Goal: Find specific page/section: Find specific page/section

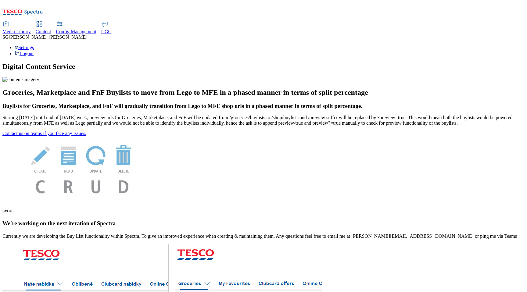
click at [51, 29] on span "Content" at bounding box center [44, 31] width 16 height 5
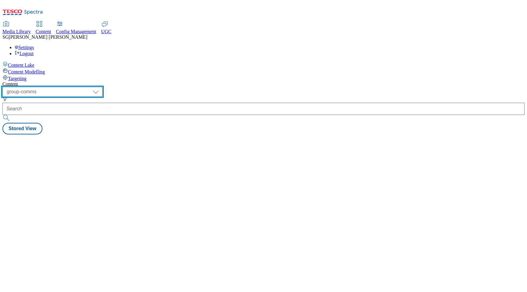
click at [102, 87] on select "dotcom-cz dotcom-hu dotcom-sk fnf-uk ghs-roi ghs-uk group-comms ighs-cz ighs-hu…" at bounding box center [52, 92] width 100 height 10
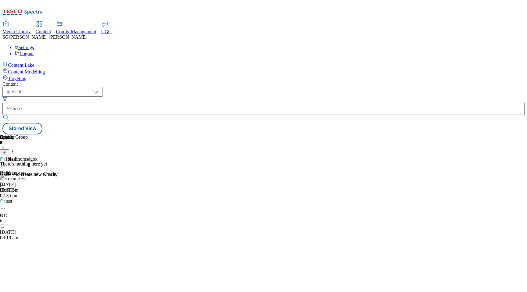
click at [37, 156] on div "Hűs finomságok icecream-test icecream-test [DATE] 02:35 pm" at bounding box center [18, 177] width 37 height 42
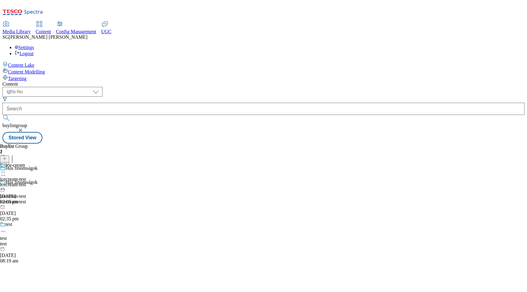
click at [26, 182] on div "icecream-test" at bounding box center [13, 184] width 26 height 5
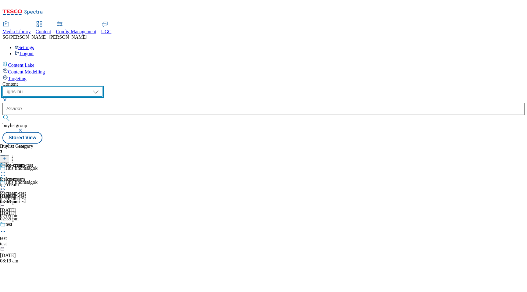
click at [102, 87] on select "dotcom-cz dotcom-hu dotcom-sk fnf-uk ghs-roi ghs-uk group-comms ighs-cz ighs-hu…" at bounding box center [52, 92] width 100 height 10
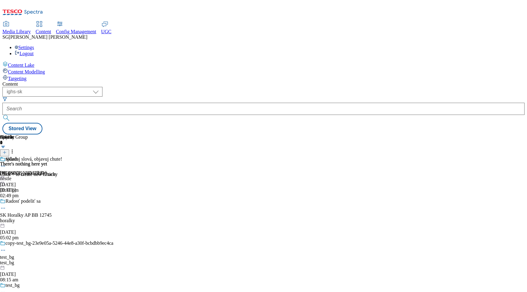
click at [113, 176] on div "nestle" at bounding box center [56, 178] width 113 height 5
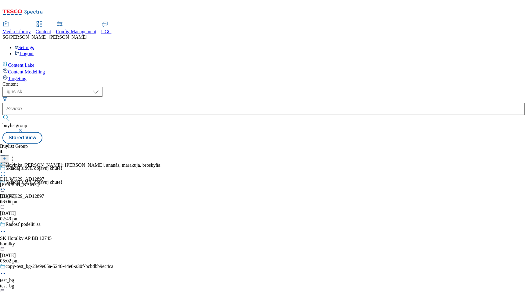
click at [113, 241] on div "horalky" at bounding box center [56, 243] width 113 height 5
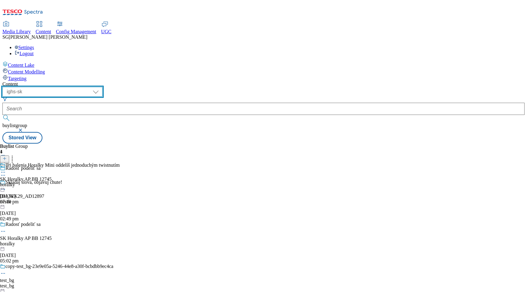
click at [102, 87] on select "dotcom-cz dotcom-hu dotcom-sk fnf-uk ghs-roi ghs-uk group-comms ighs-cz ighs-hu…" at bounding box center [52, 92] width 100 height 10
select select "ighs-cz"
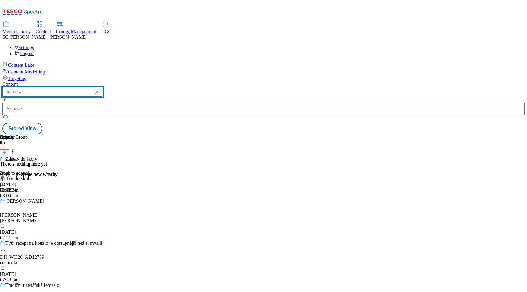
click at [102, 87] on select "dotcom-cz dotcom-hu dotcom-sk fnf-uk ghs-roi ghs-uk group-comms ighs-cz ighs-hu…" at bounding box center [52, 92] width 100 height 10
